Goal: Information Seeking & Learning: Learn about a topic

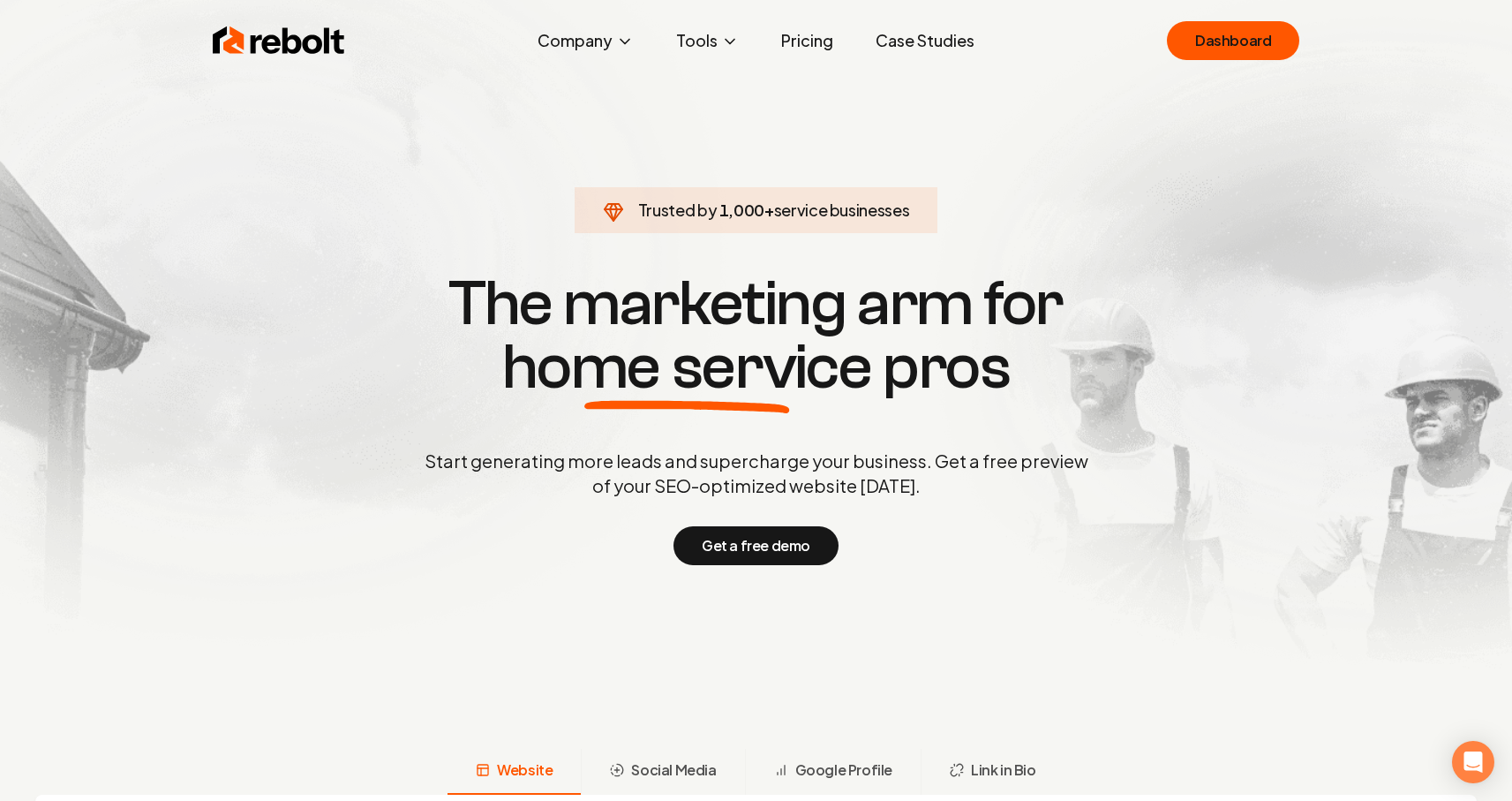
click at [806, 36] on link "Pricing" at bounding box center [807, 41] width 80 height 35
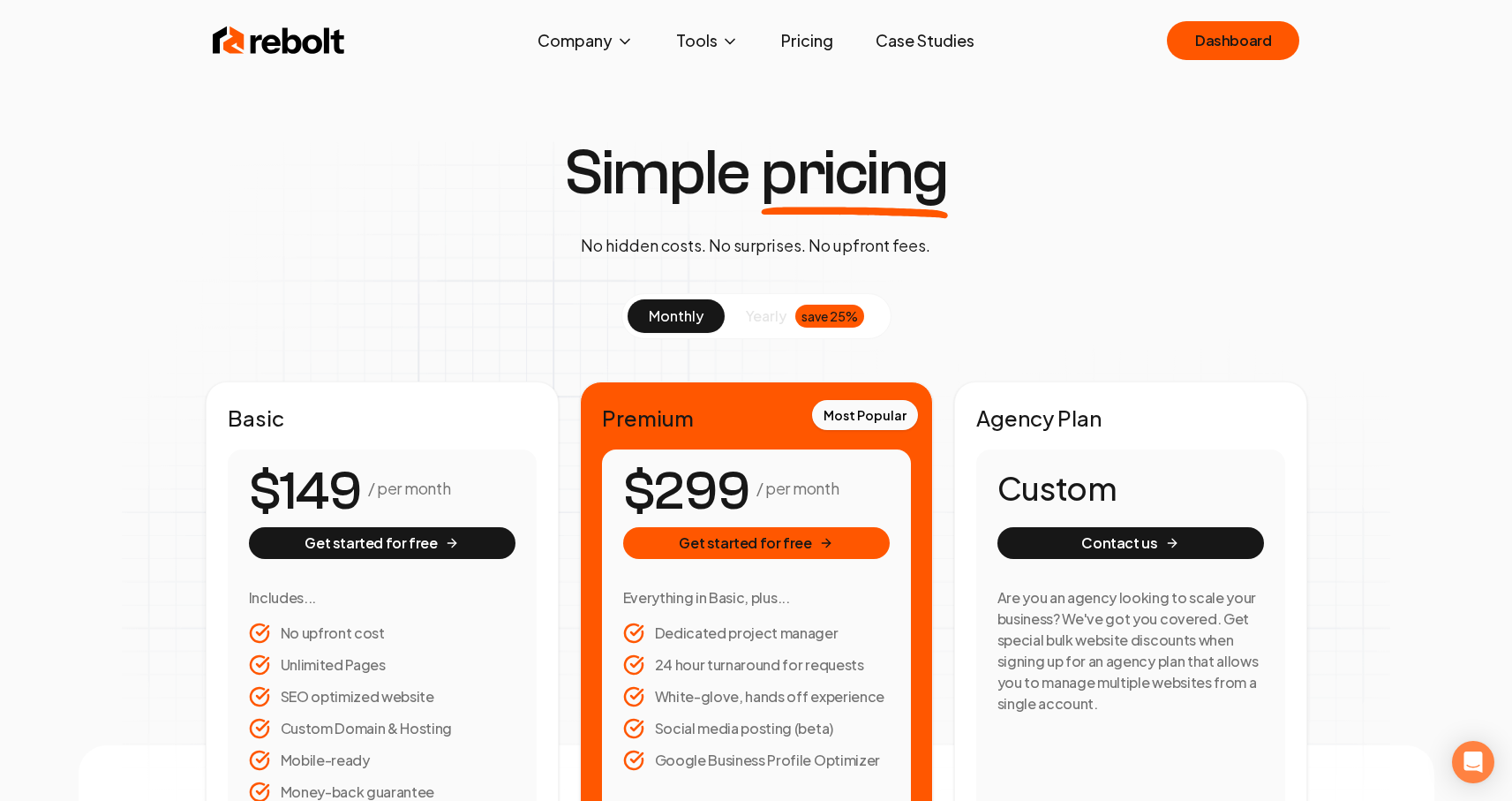
click at [341, 46] on img at bounding box center [279, 41] width 133 height 35
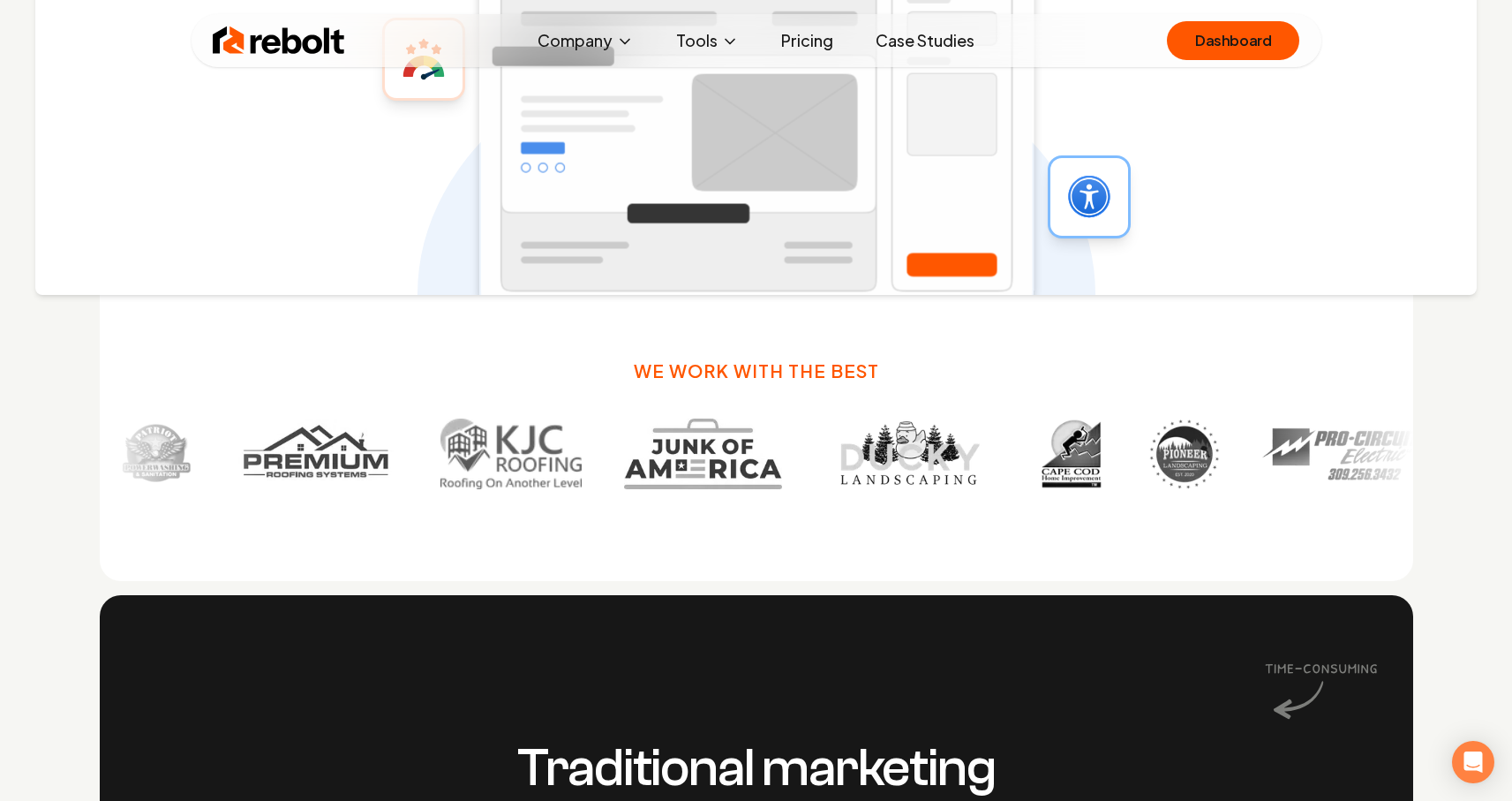
scroll to position [1074, 0]
click at [823, 478] on img at bounding box center [907, 453] width 169 height 71
